Goal: Information Seeking & Learning: Learn about a topic

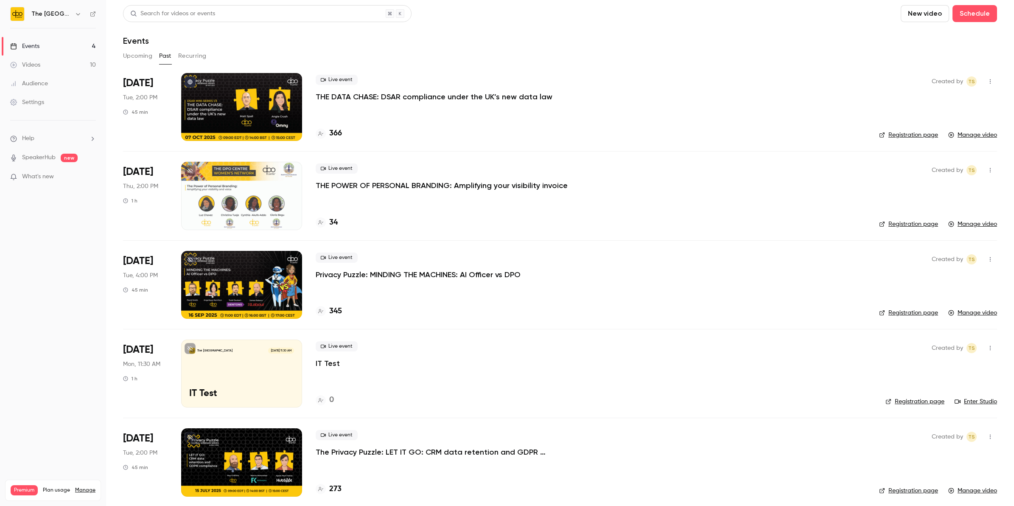
click at [413, 89] on div "Live event THE DATA CHASE: DSAR compliance under the UK’s new data law" at bounding box center [591, 88] width 550 height 27
click at [413, 98] on p "THE DATA CHASE: DSAR compliance under the UK’s new data law" at bounding box center [434, 97] width 237 height 10
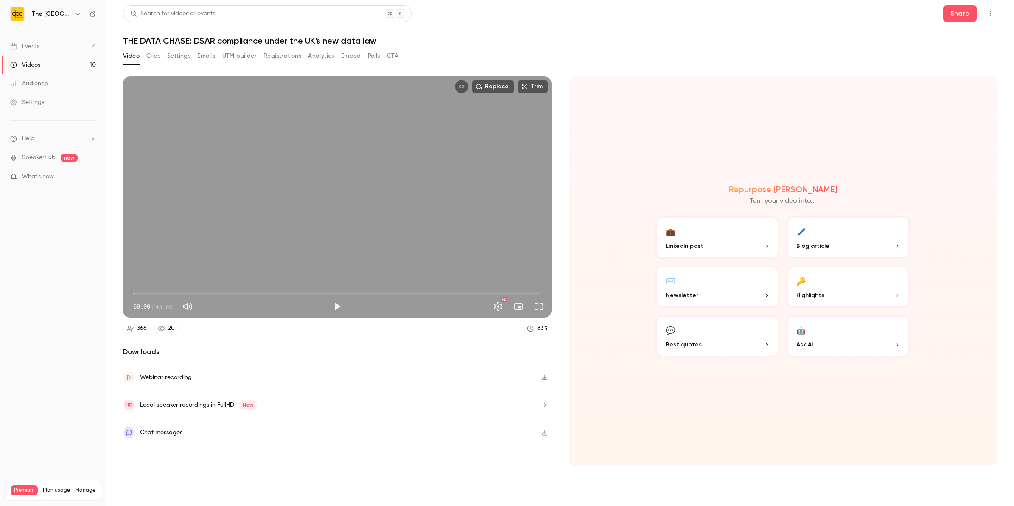
click at [307, 54] on div "Video Clips Settings Emails UTM builder Registrations Analytics Embed Polls CTA" at bounding box center [260, 56] width 275 height 14
click at [151, 60] on button "Clips" at bounding box center [153, 56] width 14 height 14
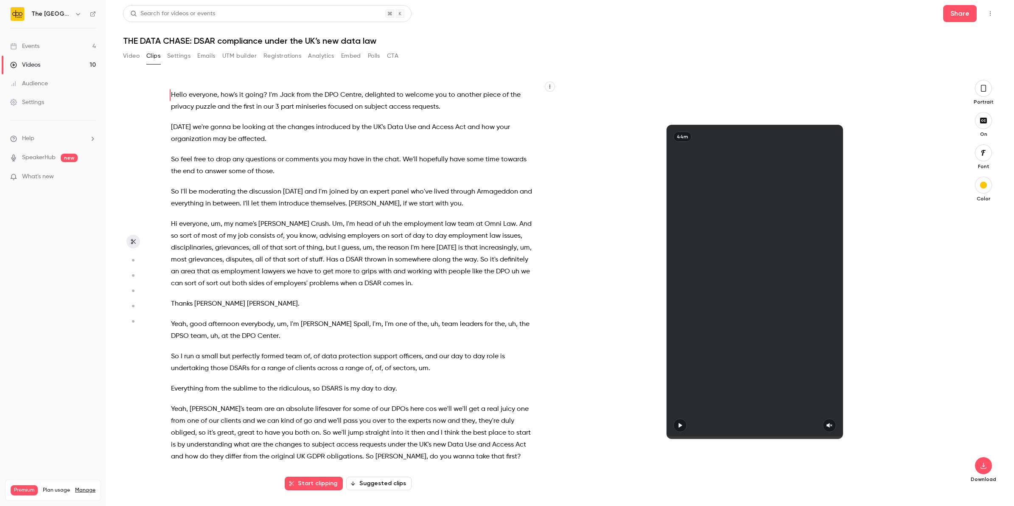
click at [181, 56] on button "Settings" at bounding box center [178, 56] width 23 height 14
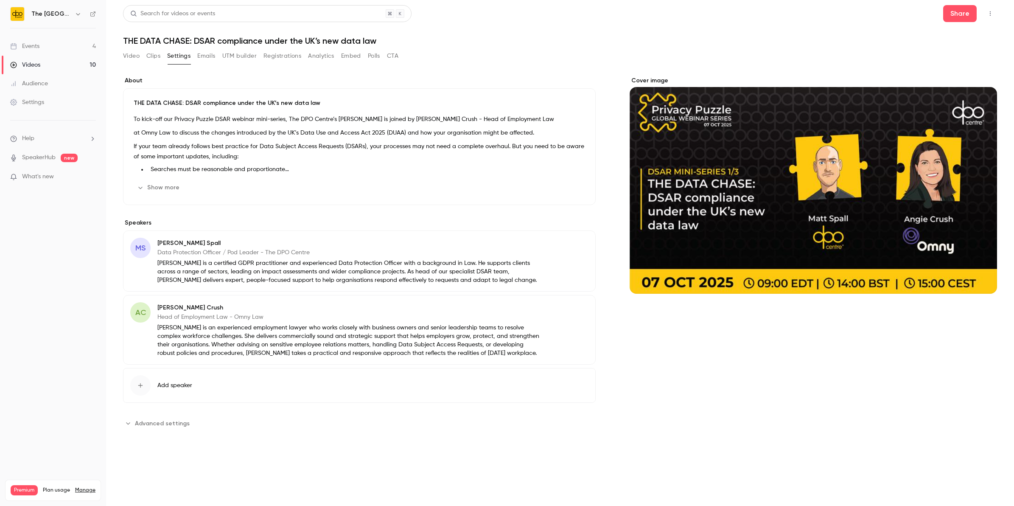
click at [289, 52] on button "Registrations" at bounding box center [282, 56] width 38 height 14
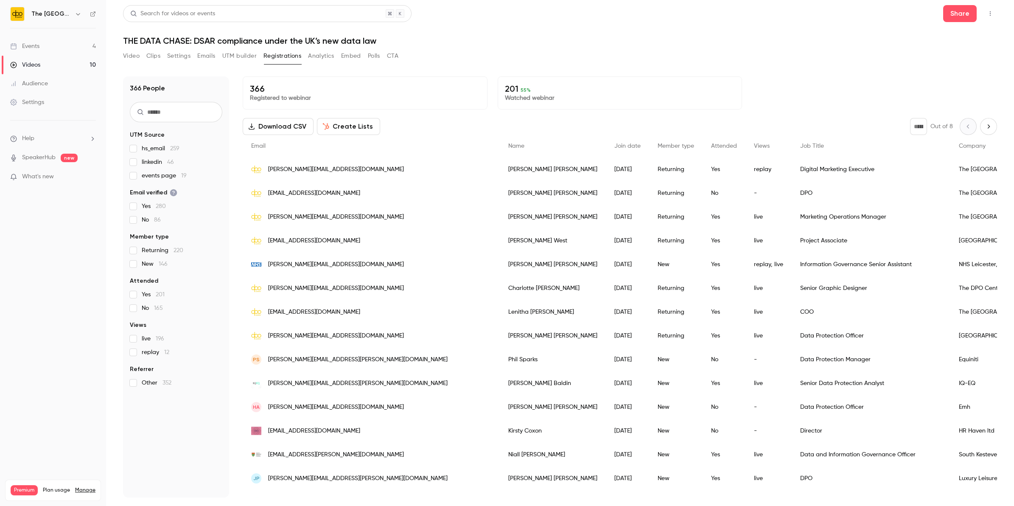
click at [327, 55] on button "Analytics" at bounding box center [321, 56] width 26 height 14
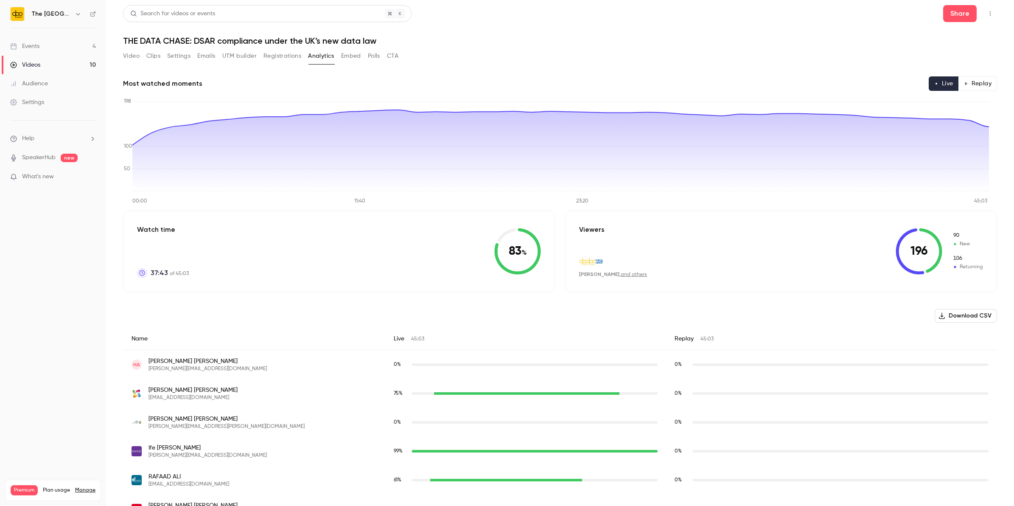
click at [282, 54] on button "Registrations" at bounding box center [282, 56] width 38 height 14
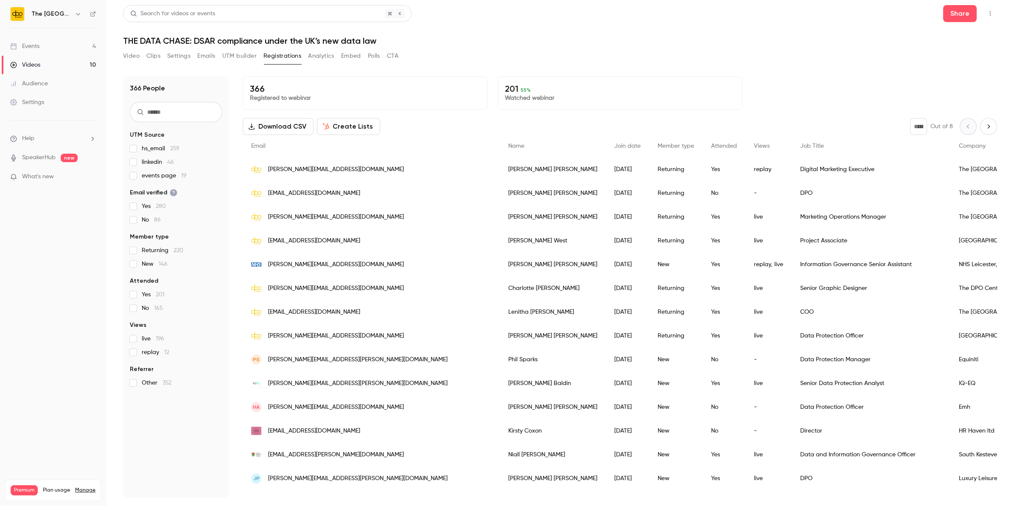
click at [314, 52] on button "Analytics" at bounding box center [321, 56] width 26 height 14
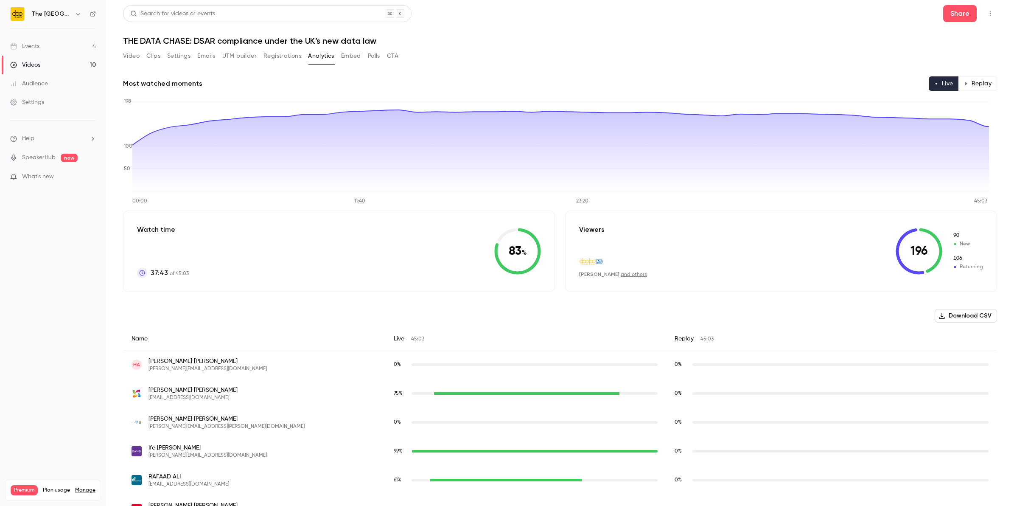
click at [308, 49] on button "Analytics" at bounding box center [321, 56] width 26 height 14
